Goal: Navigation & Orientation: Find specific page/section

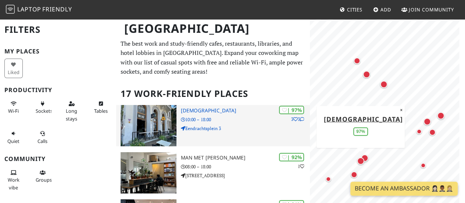
click at [232, 133] on div "| 97% 3 3 Heilige Boontjes 10:00 – 18:00 Eendrachtsplein 3" at bounding box center [245, 125] width 129 height 41
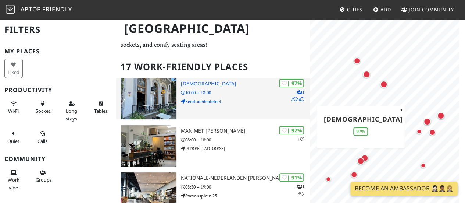
scroll to position [37, 0]
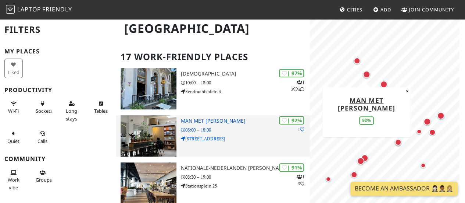
click at [235, 131] on p "08:00 – 18:00" at bounding box center [245, 129] width 129 height 7
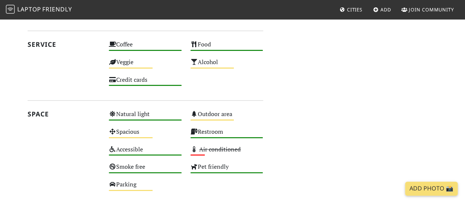
scroll to position [404, 0]
